Goal: Obtain resource: Download file/media

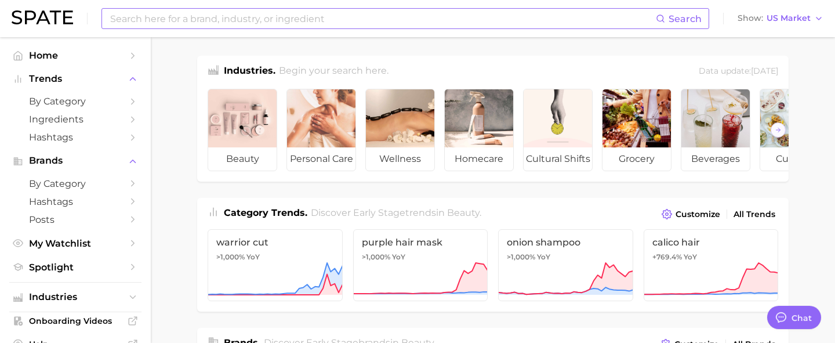
click at [282, 19] on input at bounding box center [382, 19] width 547 height 20
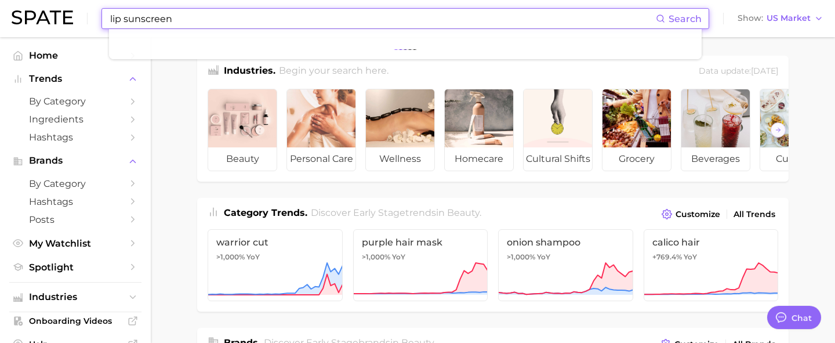
type input "lip sunscreen"
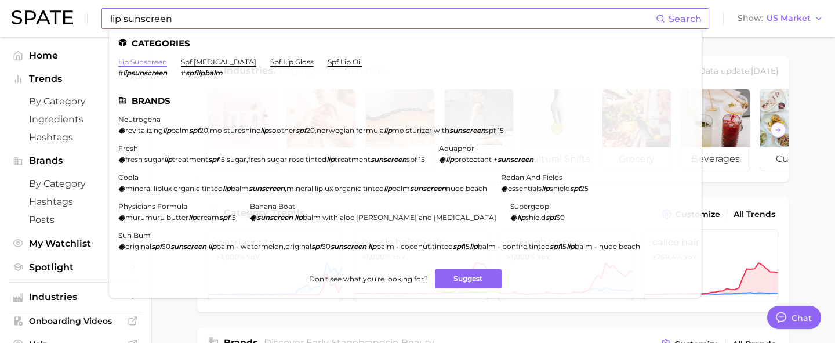
click at [148, 61] on link "lip sunscreen" at bounding box center [142, 61] width 49 height 9
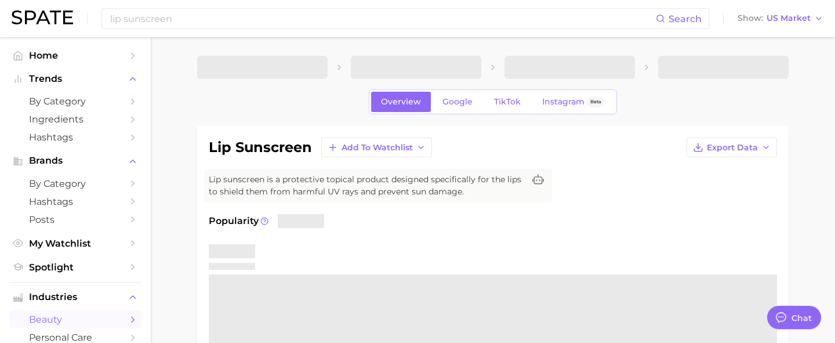
type textarea "x"
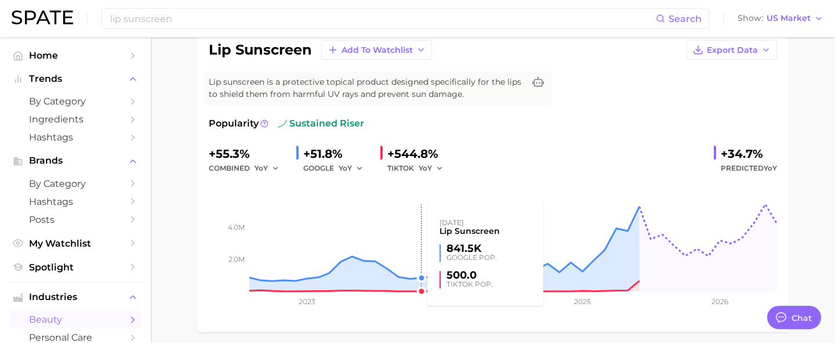
scroll to position [91, 0]
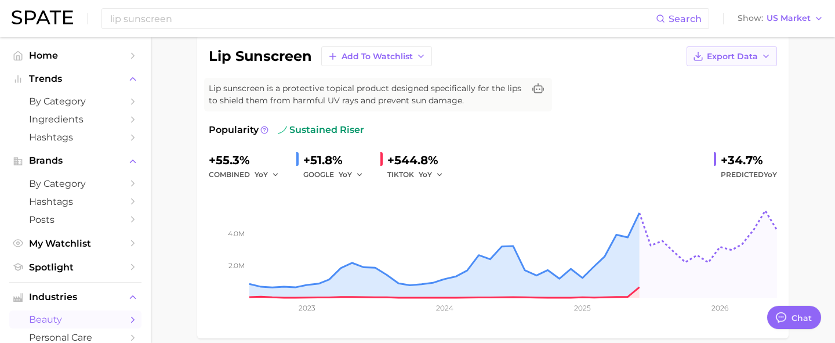
click at [759, 57] on button "Export Data" at bounding box center [731, 56] width 90 height 20
click at [615, 68] on div "lip sunscreen Add to Watchlist Export Data Time Series CSV Time Series Image Li…" at bounding box center [493, 186] width 568 height 280
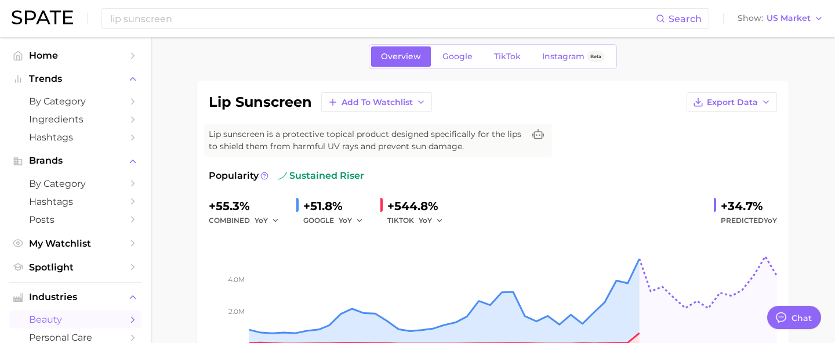
scroll to position [42, 0]
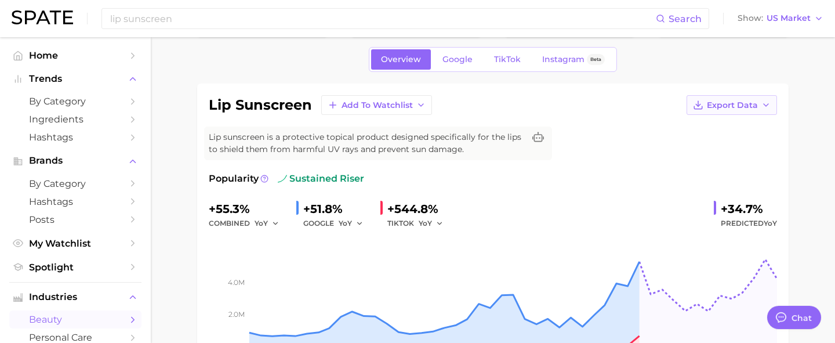
click at [755, 104] on span "Export Data" at bounding box center [732, 105] width 51 height 10
click at [733, 148] on span "Time Series Image" at bounding box center [708, 148] width 78 height 10
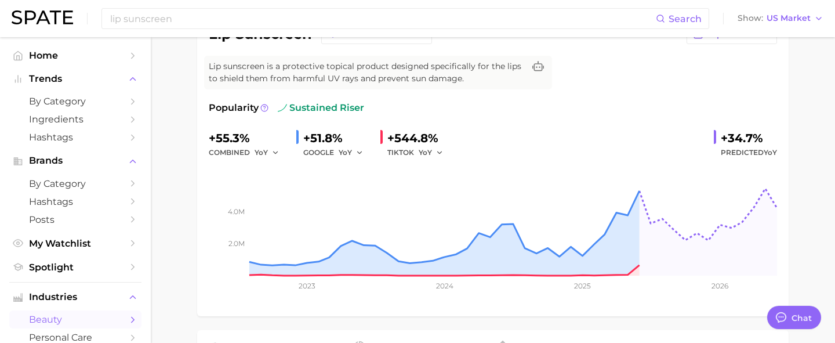
scroll to position [117, 0]
